Goal: Navigation & Orientation: Find specific page/section

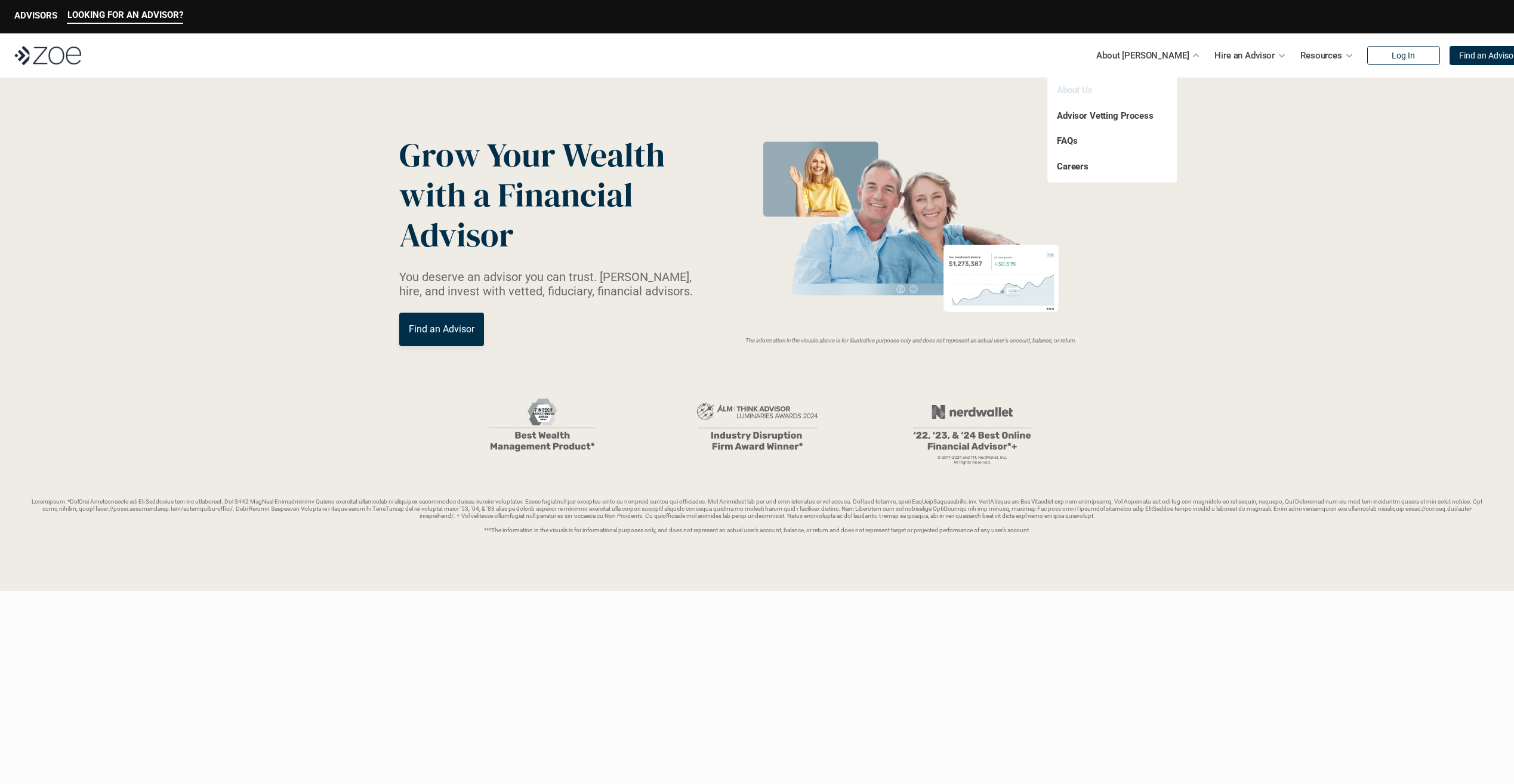
click at [1071, 93] on link "About Us" at bounding box center [1074, 90] width 36 height 11
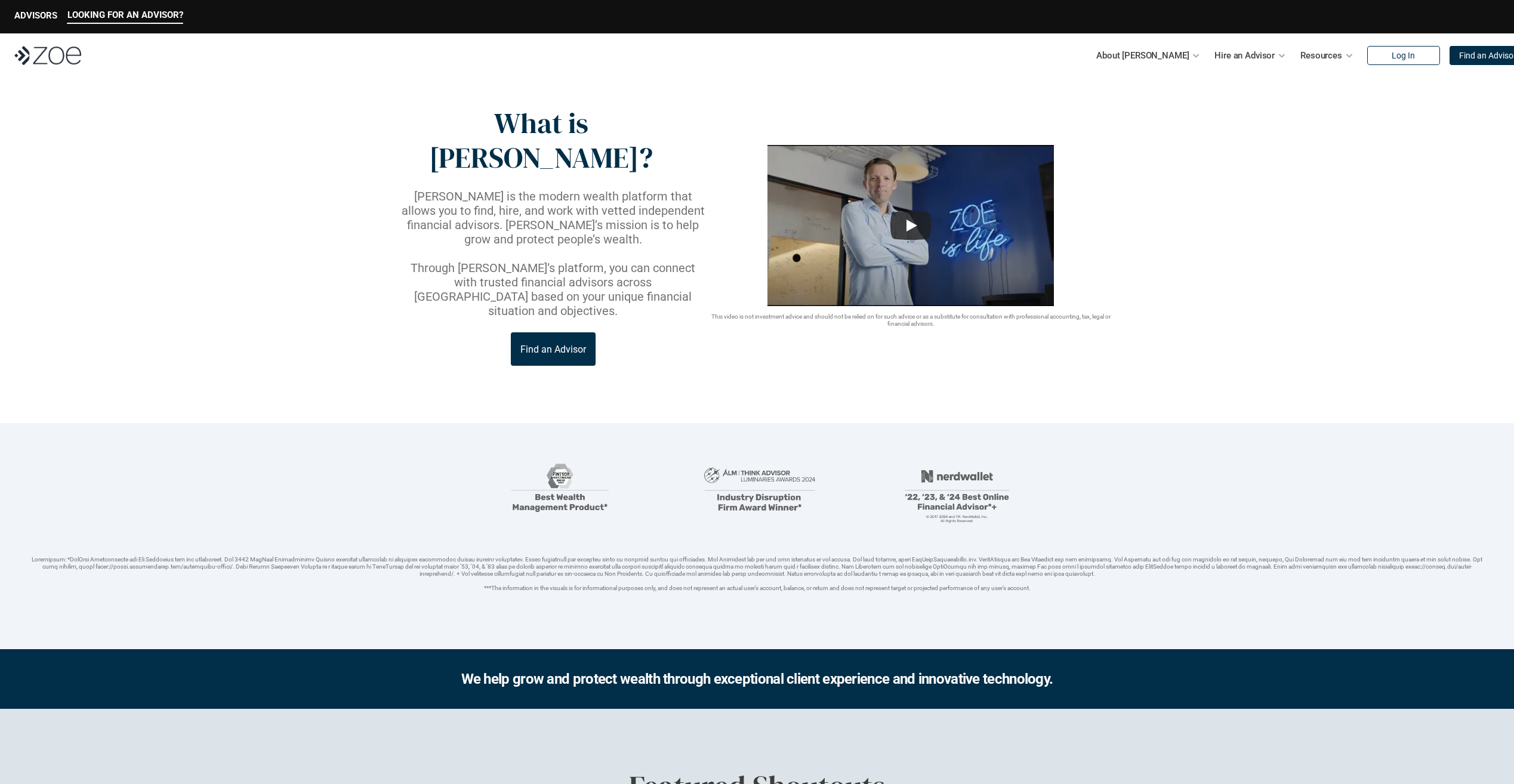
click at [47, 55] on img at bounding box center [48, 55] width 67 height 19
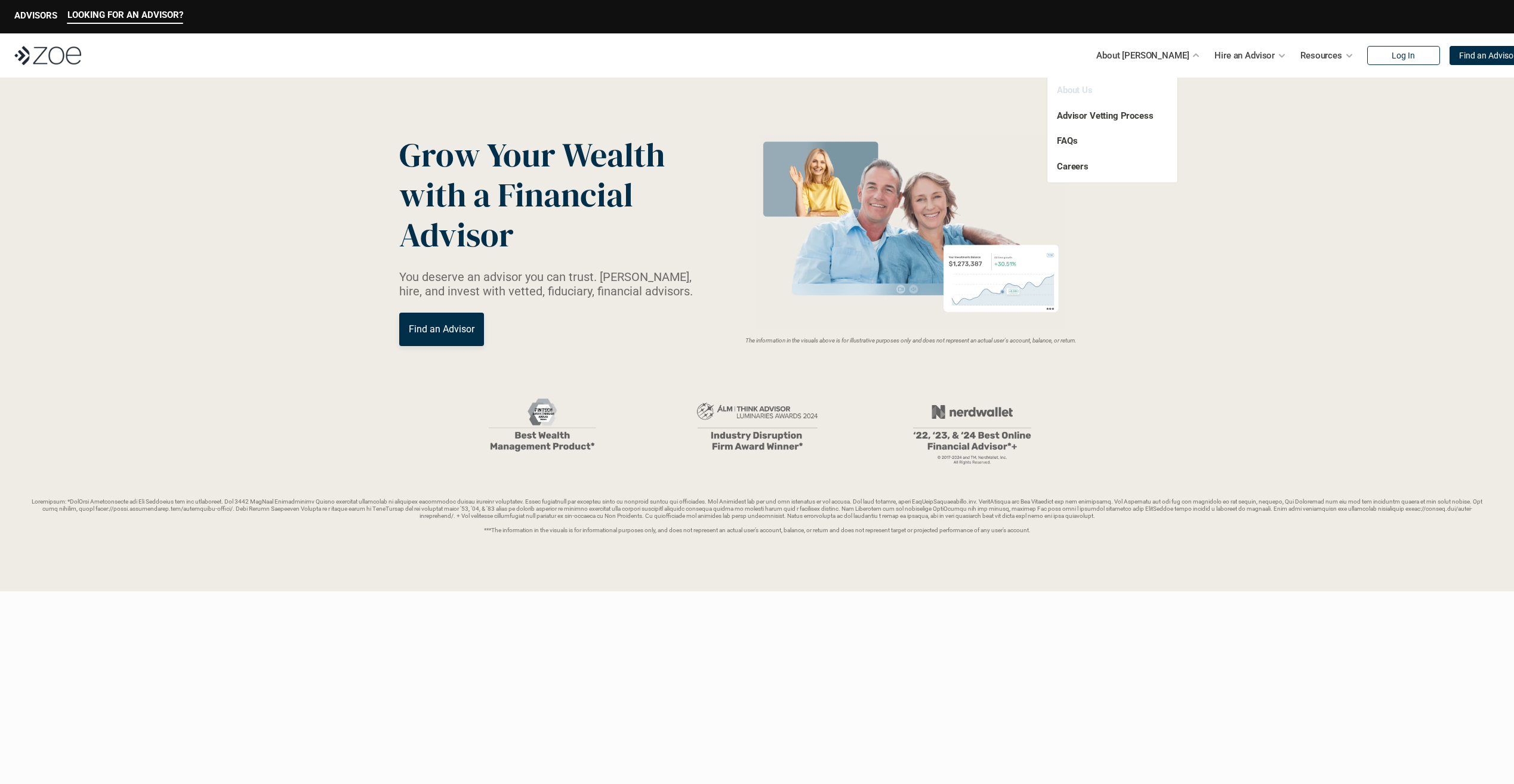
click at [1078, 91] on link "About Us" at bounding box center [1074, 90] width 36 height 11
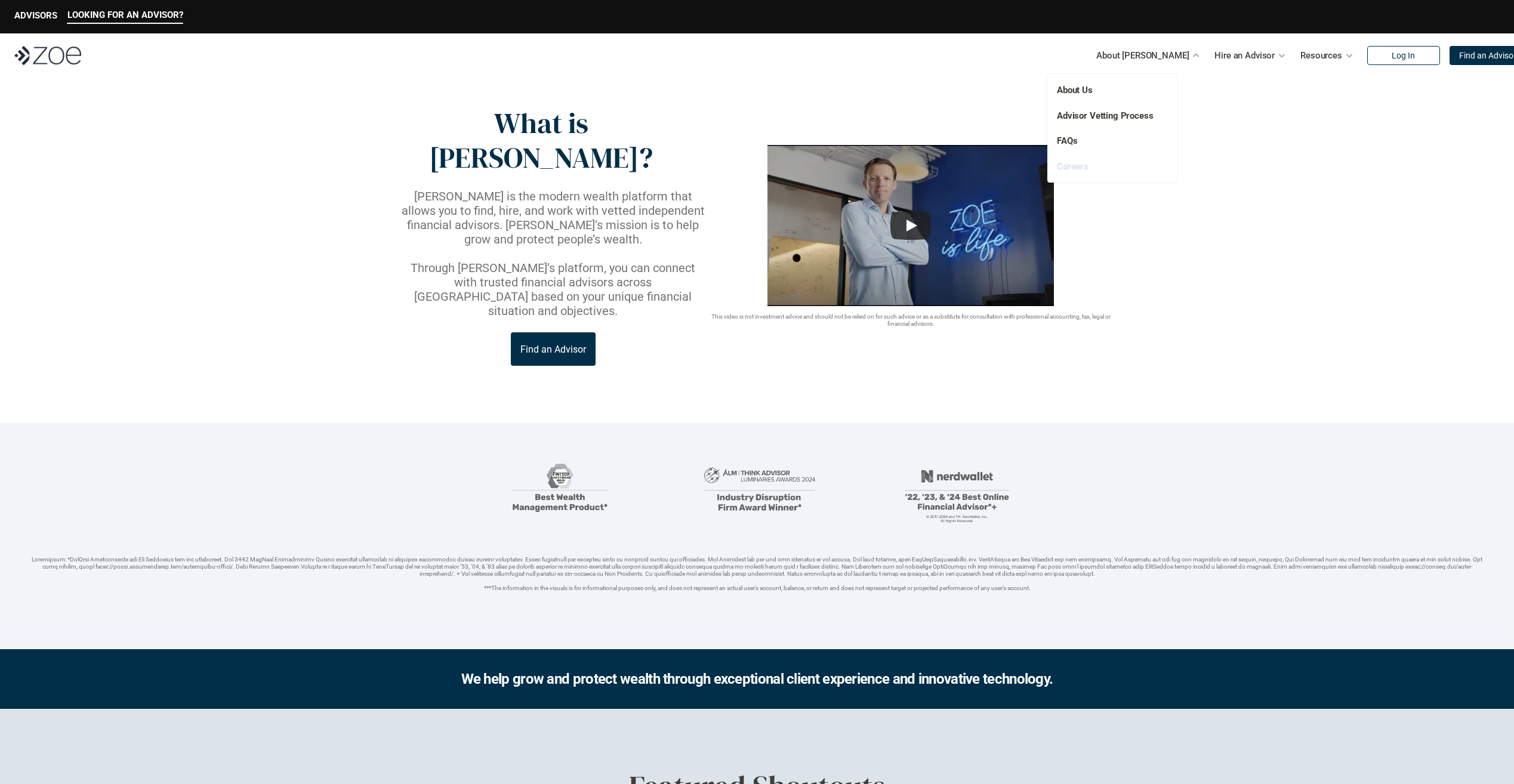
click at [1069, 169] on link "Careers" at bounding box center [1072, 166] width 31 height 11
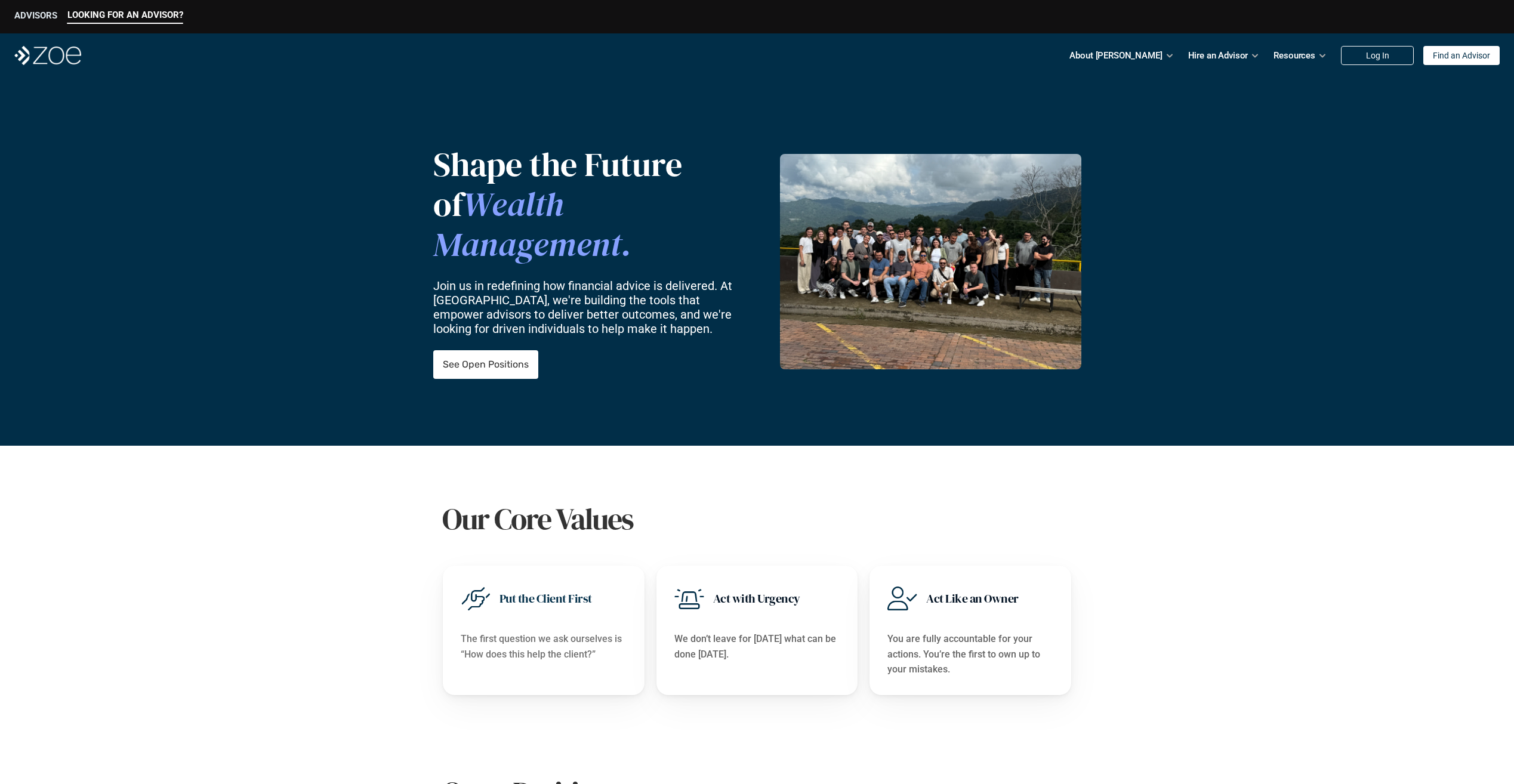
click at [39, 10] on p "ADVISORS" at bounding box center [36, 15] width 43 height 11
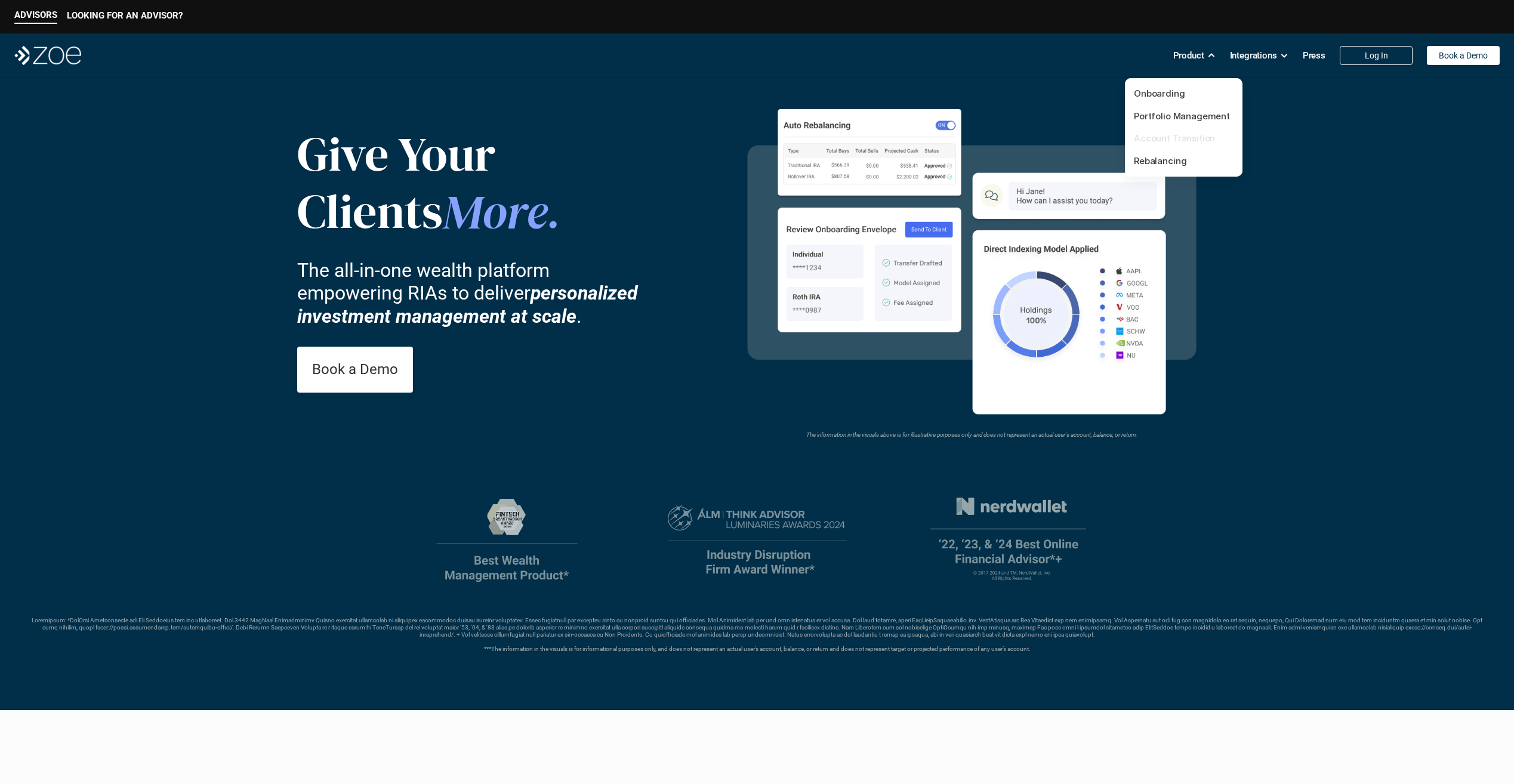
click at [1163, 138] on link "Account Transition" at bounding box center [1174, 138] width 81 height 11
